Goal: Book appointment/travel/reservation

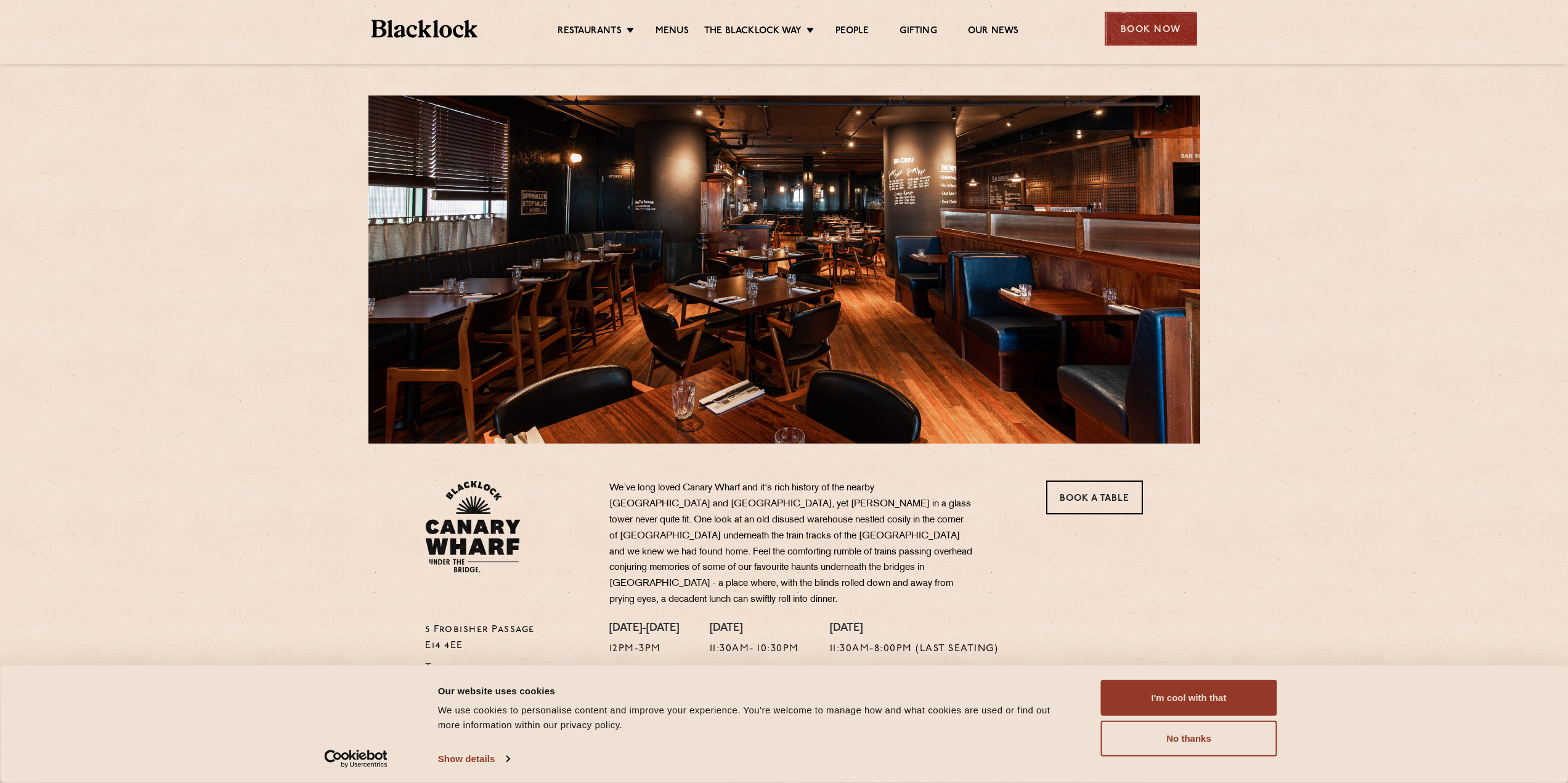
click at [1164, 33] on div "Book Now" at bounding box center [1151, 28] width 93 height 34
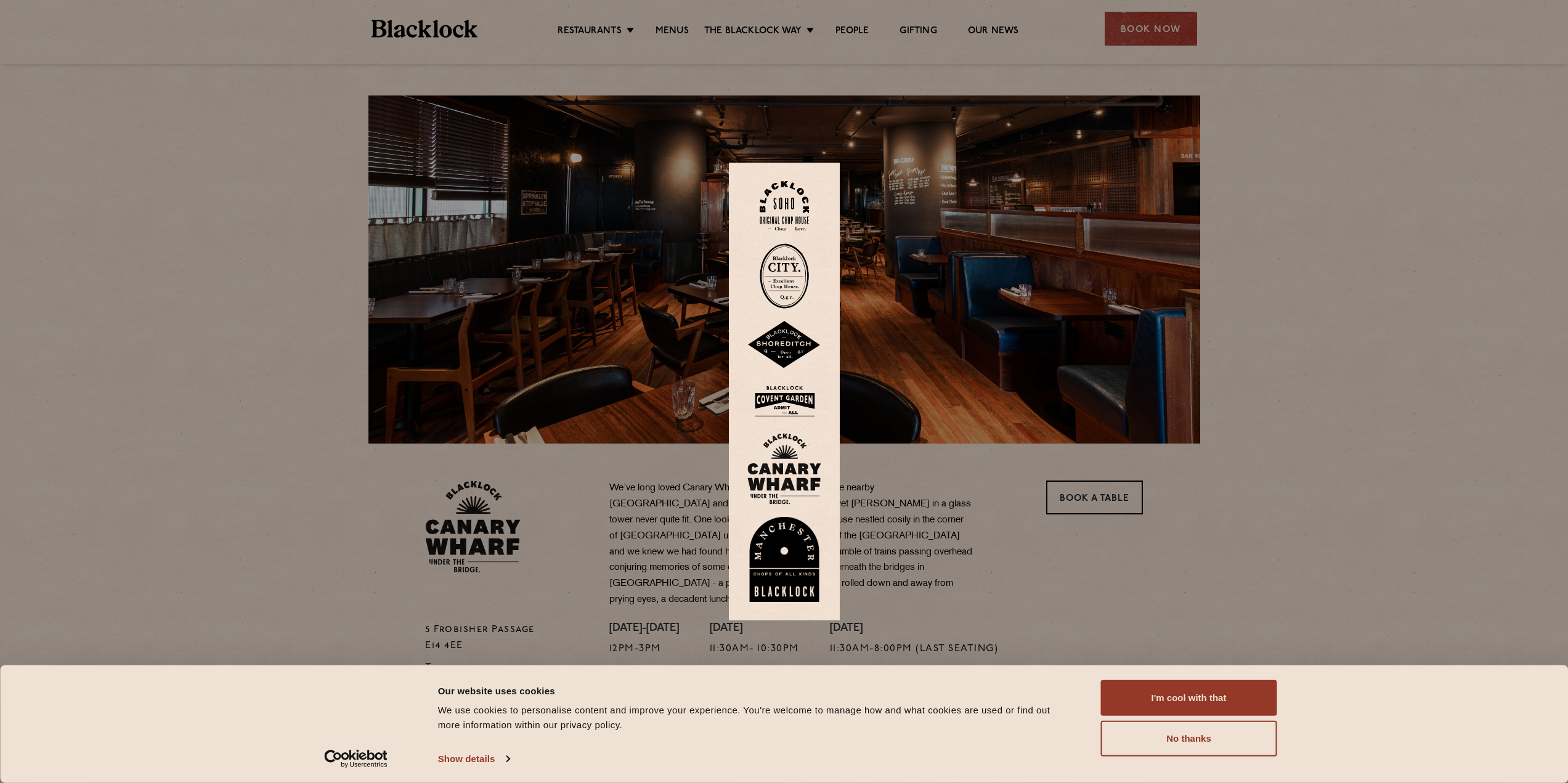
click at [798, 475] on img at bounding box center [785, 468] width 74 height 71
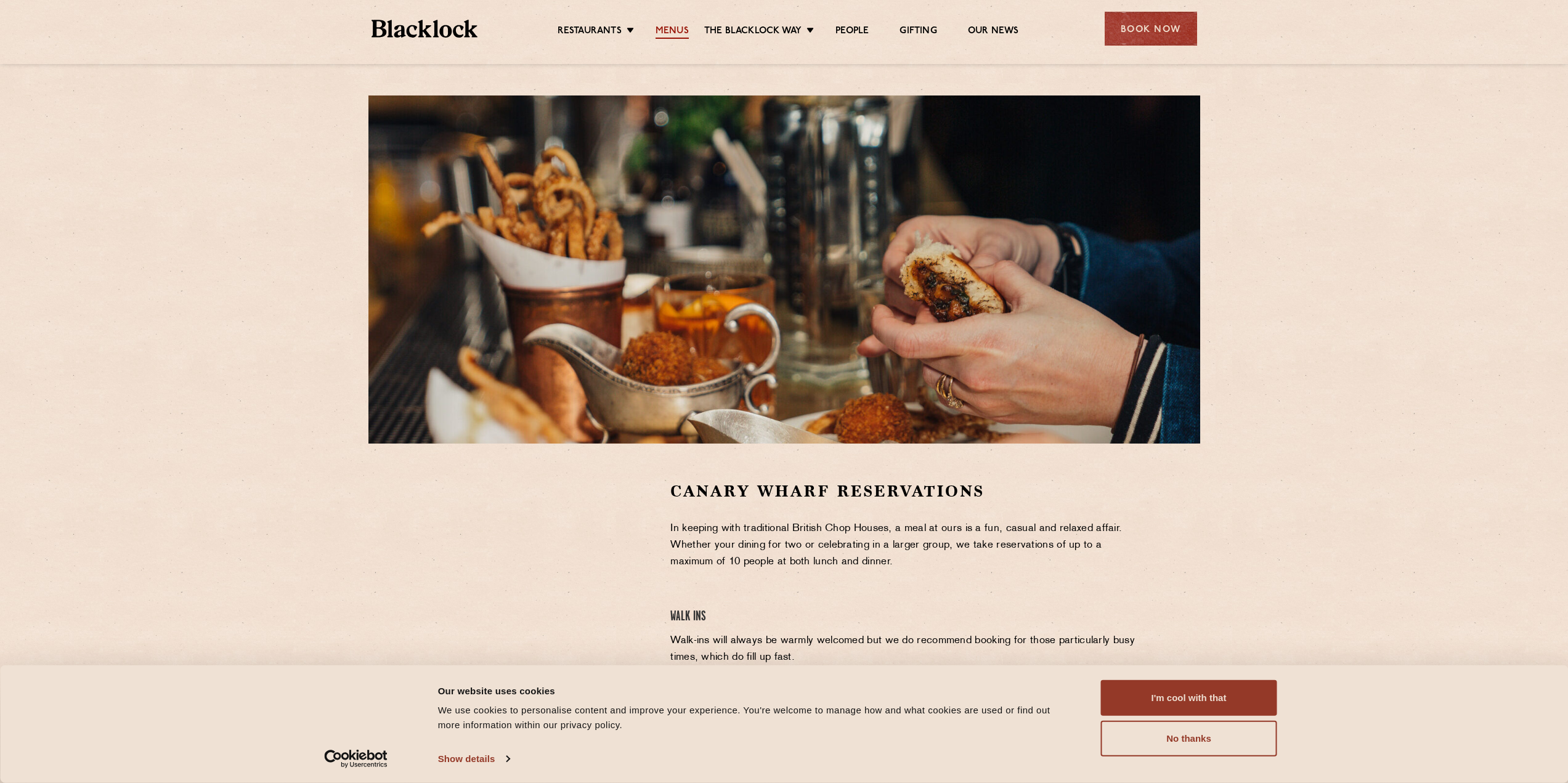
click at [665, 30] on link "Menus" at bounding box center [672, 32] width 34 height 14
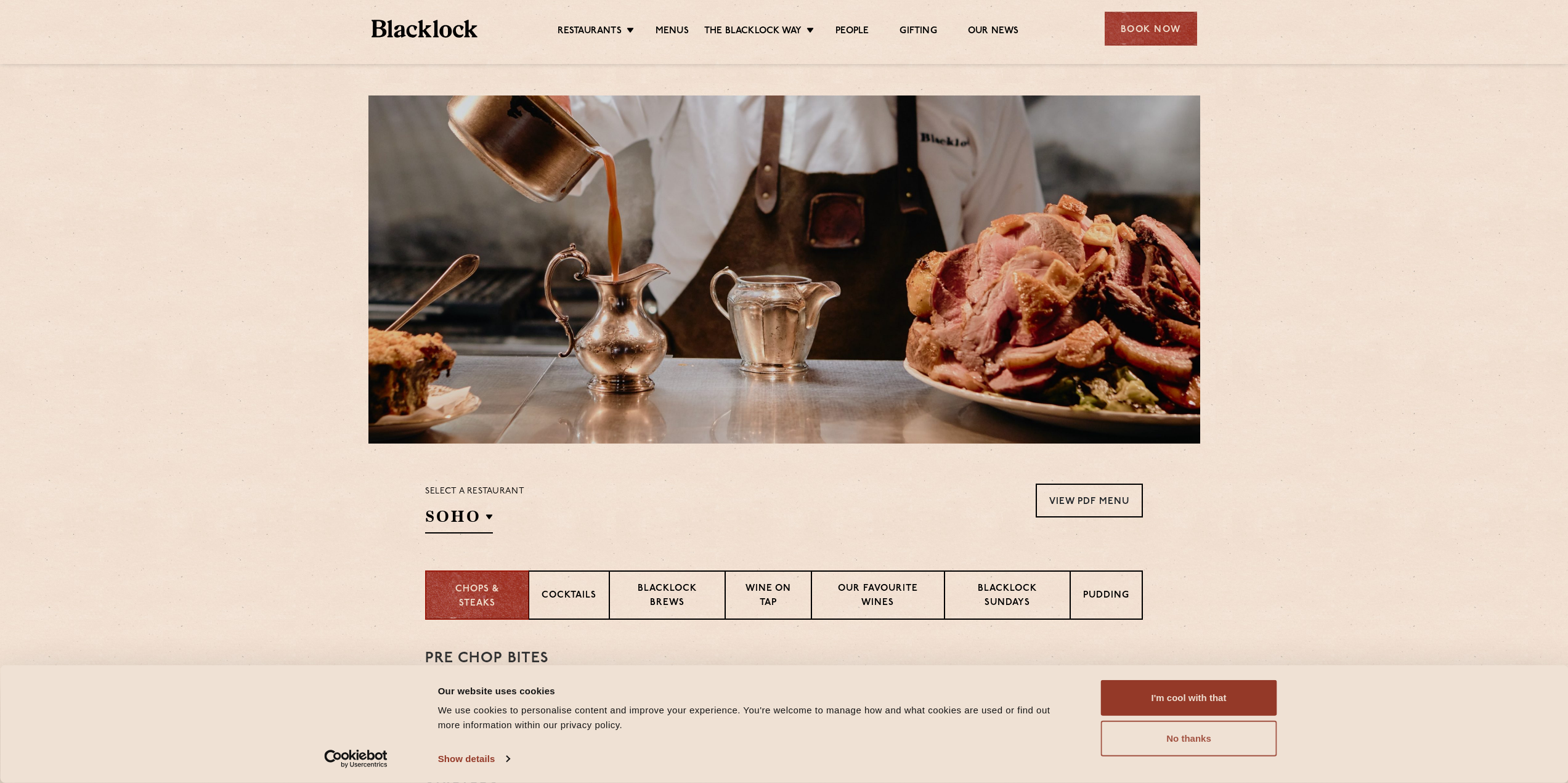
click at [1202, 741] on button "No thanks" at bounding box center [1189, 738] width 176 height 36
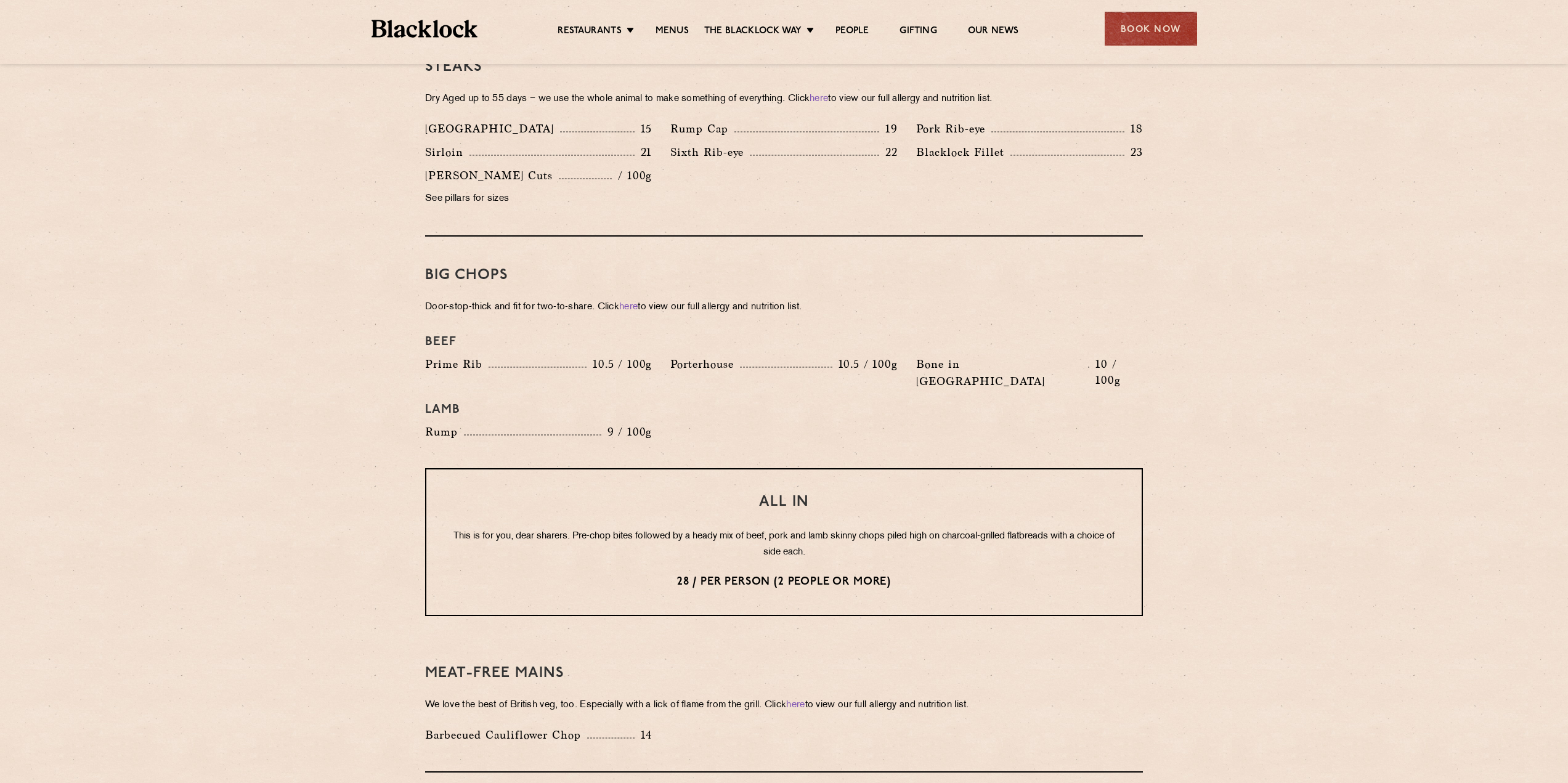
scroll to position [1256, 0]
